Goal: Register for event/course

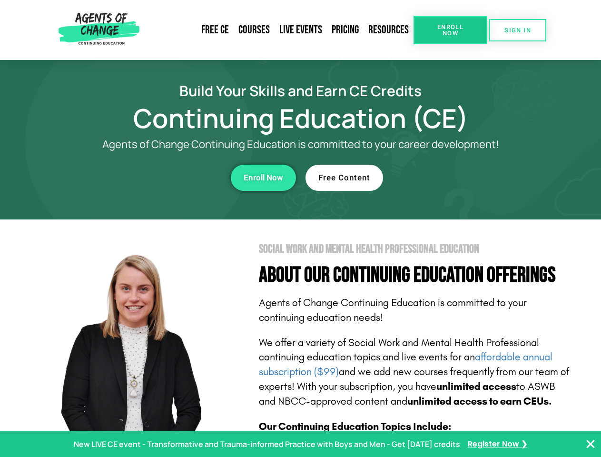
click at [300, 228] on section "Social Work and Mental Health Professional Education About Our Continuing Educa…" at bounding box center [300, 418] width 601 height 399
click at [389, 30] on link "Resources" at bounding box center [388, 30] width 50 height 22
click at [450, 30] on span "Enroll Now" at bounding box center [449, 30] width 43 height 12
click at [517, 30] on span "SIGN IN" at bounding box center [517, 30] width 27 height 6
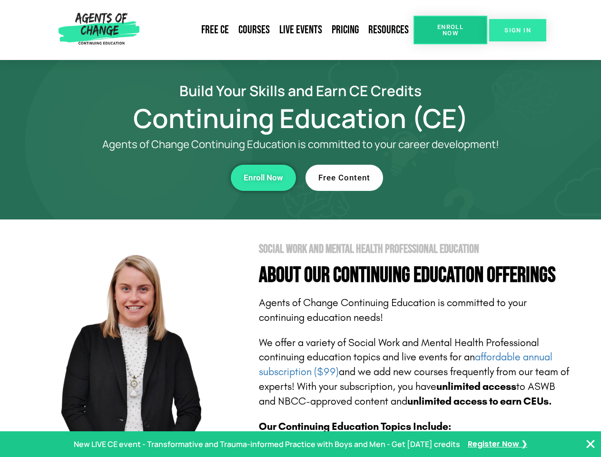
click at [517, 30] on span "SIGN IN" at bounding box center [517, 30] width 27 height 6
click at [165, 177] on div "Enroll Now" at bounding box center [165, 178] width 262 height 26
click at [263, 177] on span "Enroll Now" at bounding box center [262, 178] width 39 height 8
